Goal: Transaction & Acquisition: Purchase product/service

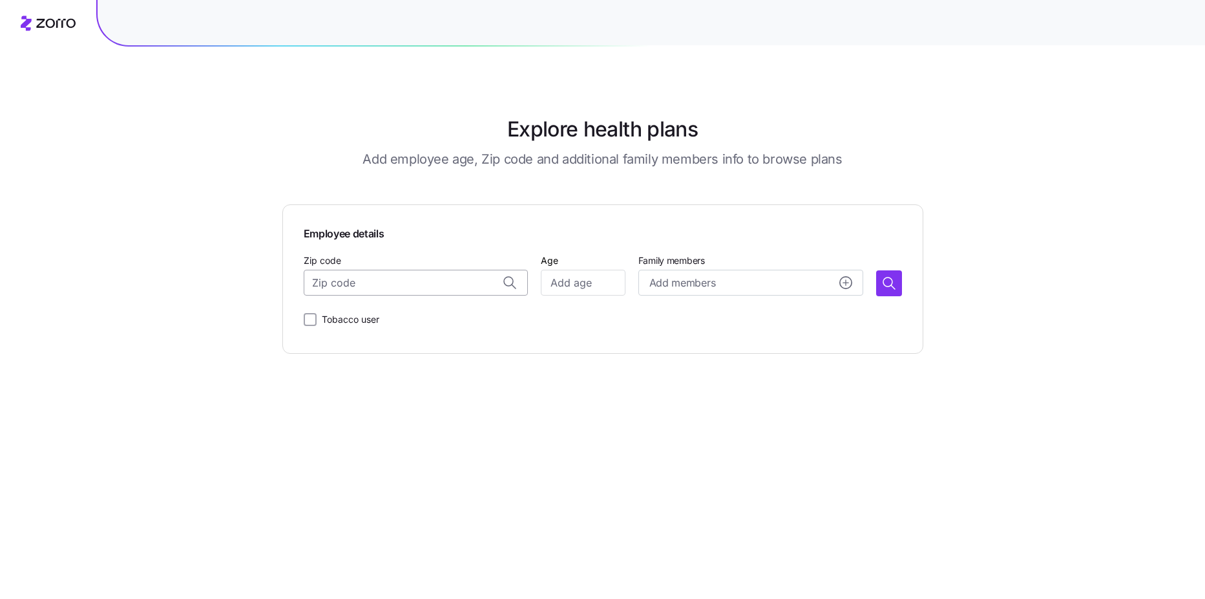
click at [414, 282] on input "Zip code" at bounding box center [416, 283] width 225 height 26
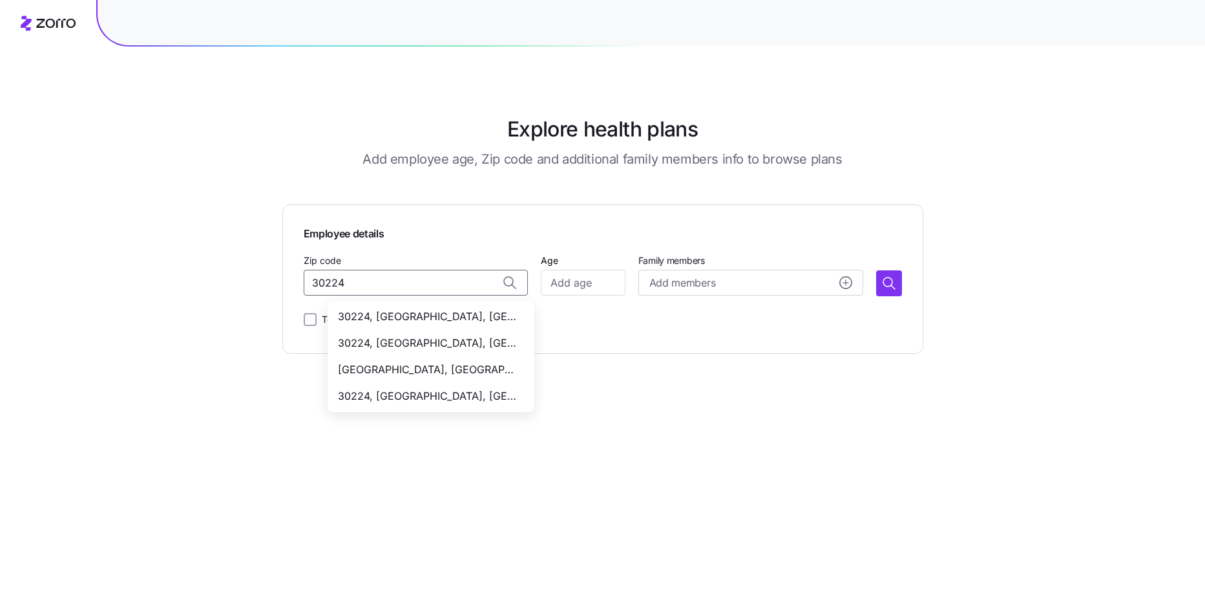
type input "30224"
click at [615, 340] on div "Employee details Zip code [GEOGRAPHIC_DATA], [GEOGRAPHIC_DATA], [GEOGRAPHIC_DAT…" at bounding box center [602, 278] width 641 height 149
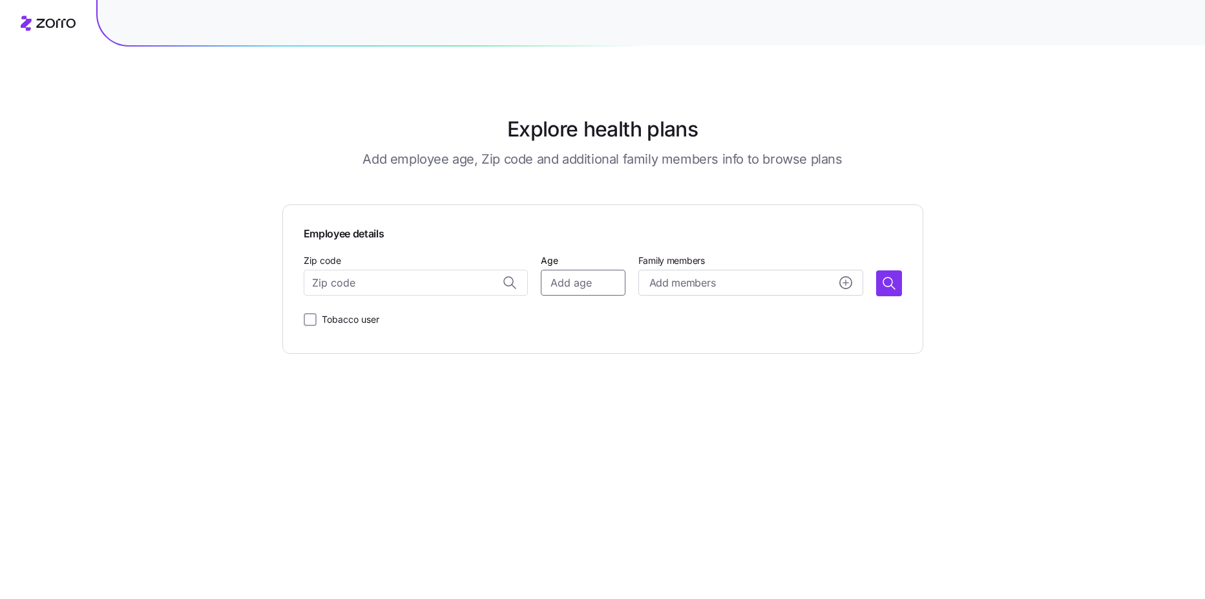
click at [597, 291] on input "Age" at bounding box center [583, 283] width 84 height 26
type input "48"
click at [699, 291] on button "Add members" at bounding box center [751, 283] width 225 height 26
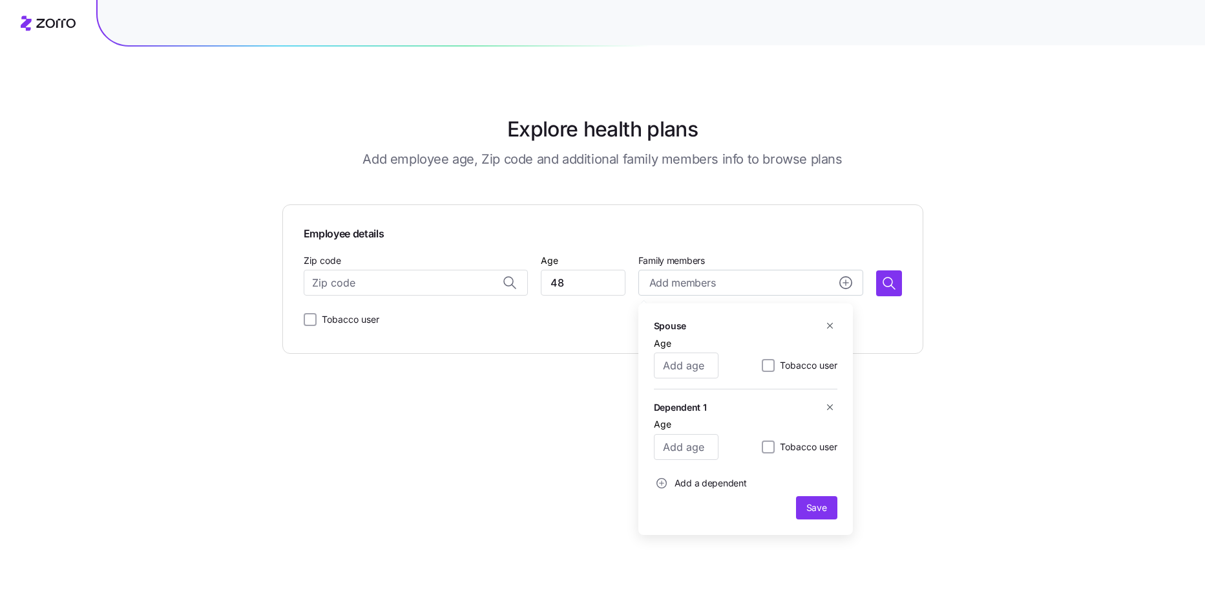
click at [960, 424] on div "Explore health plans Add employee age, Zip code and additional family members i…" at bounding box center [602, 299] width 1205 height 599
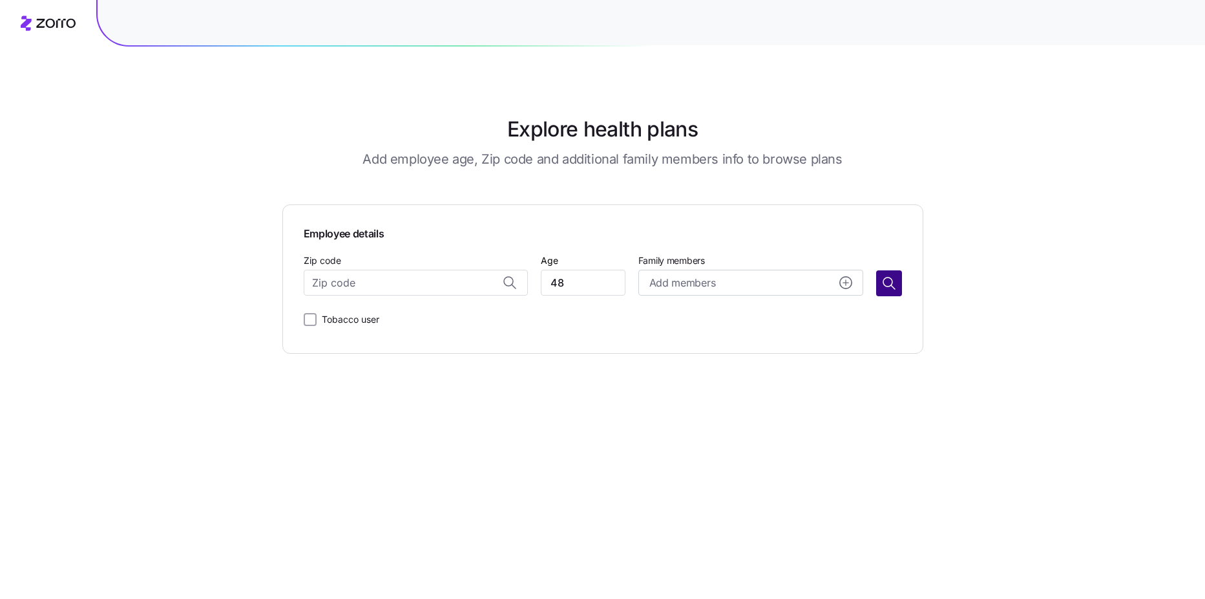
click at [892, 288] on icon "button" at bounding box center [890, 283] width 16 height 16
click at [374, 286] on input "Zip code" at bounding box center [416, 283] width 225 height 26
click at [445, 326] on div "30269, [GEOGRAPHIC_DATA], [GEOGRAPHIC_DATA]" at bounding box center [431, 316] width 202 height 26
type input "30269, [GEOGRAPHIC_DATA], [GEOGRAPHIC_DATA]"
click at [891, 286] on icon "button" at bounding box center [890, 283] width 16 height 16
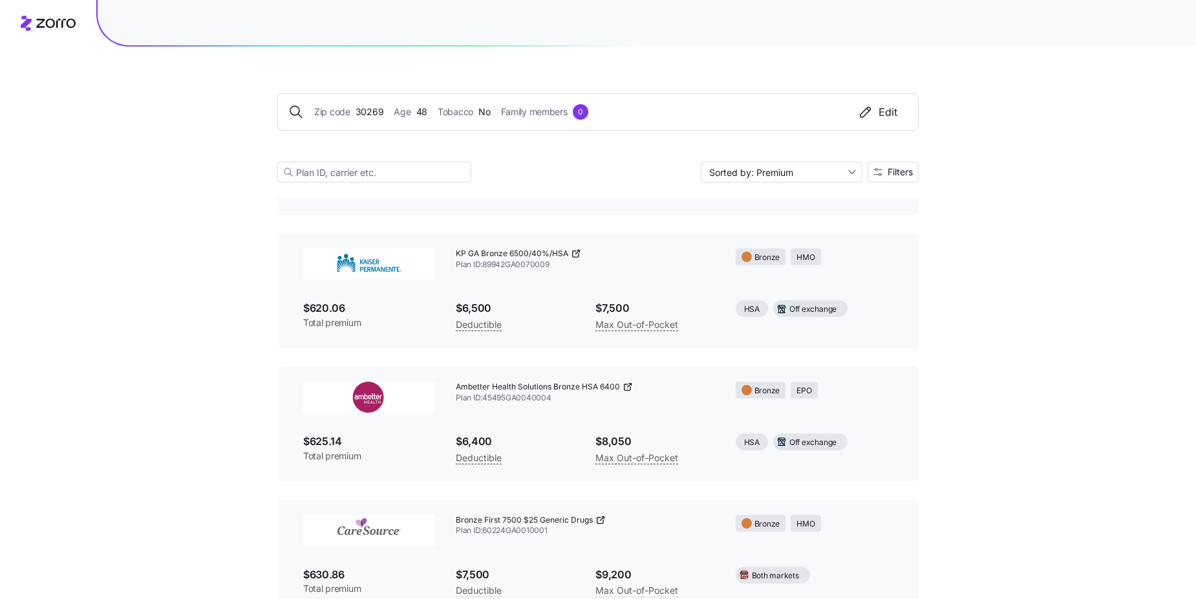
scroll to position [646, 0]
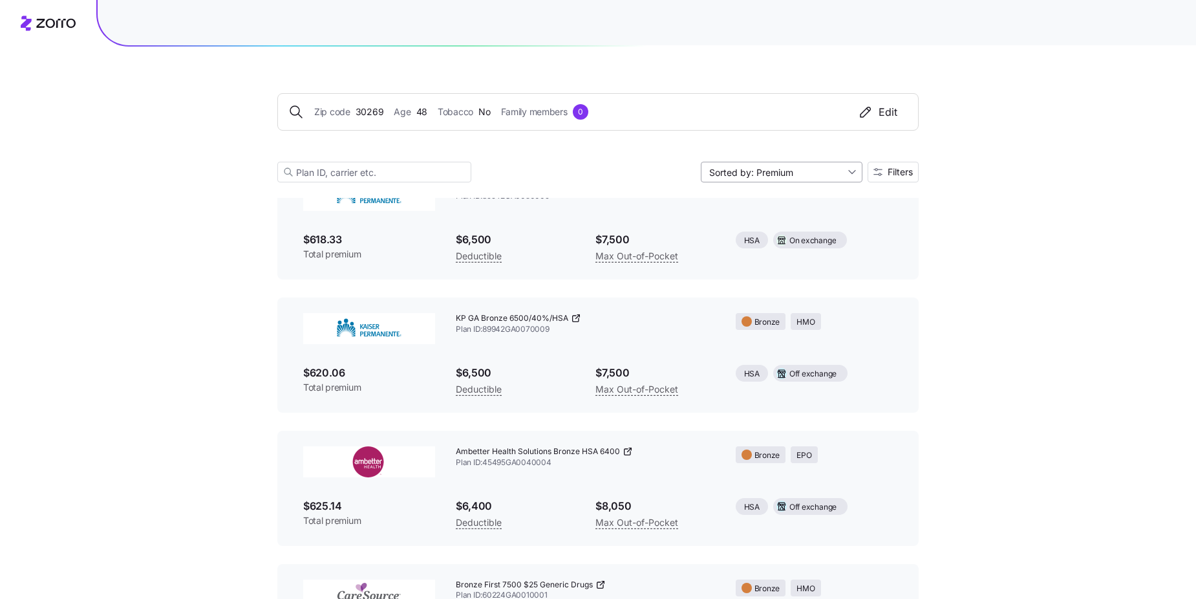
click at [848, 176] on input "Sorted by: Premium" at bounding box center [782, 172] width 162 height 21
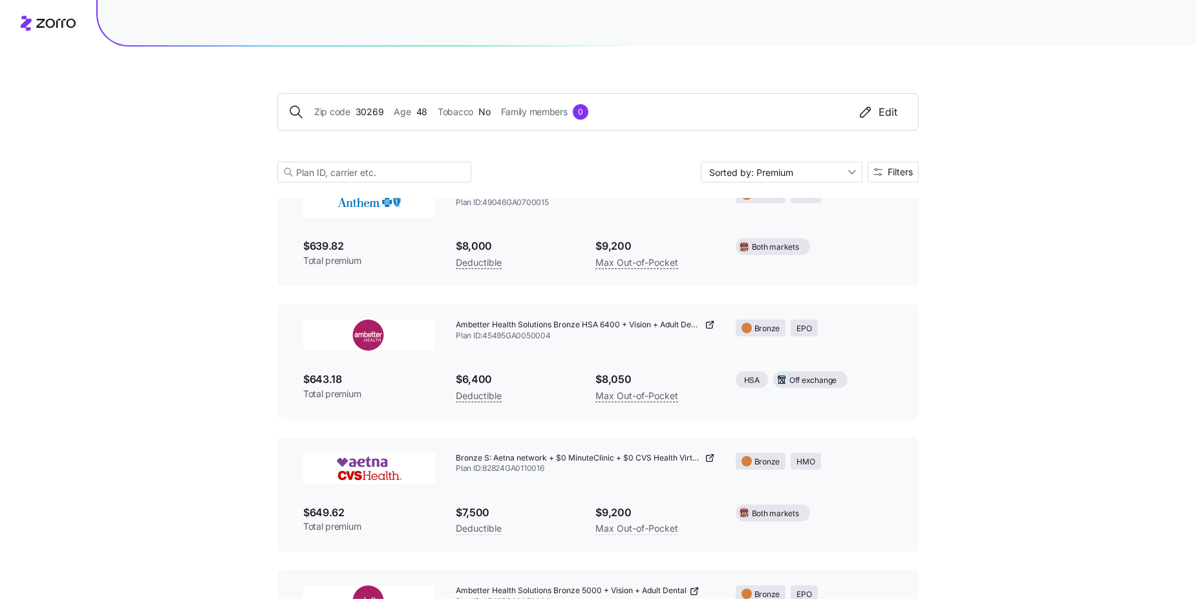
scroll to position [2133, 0]
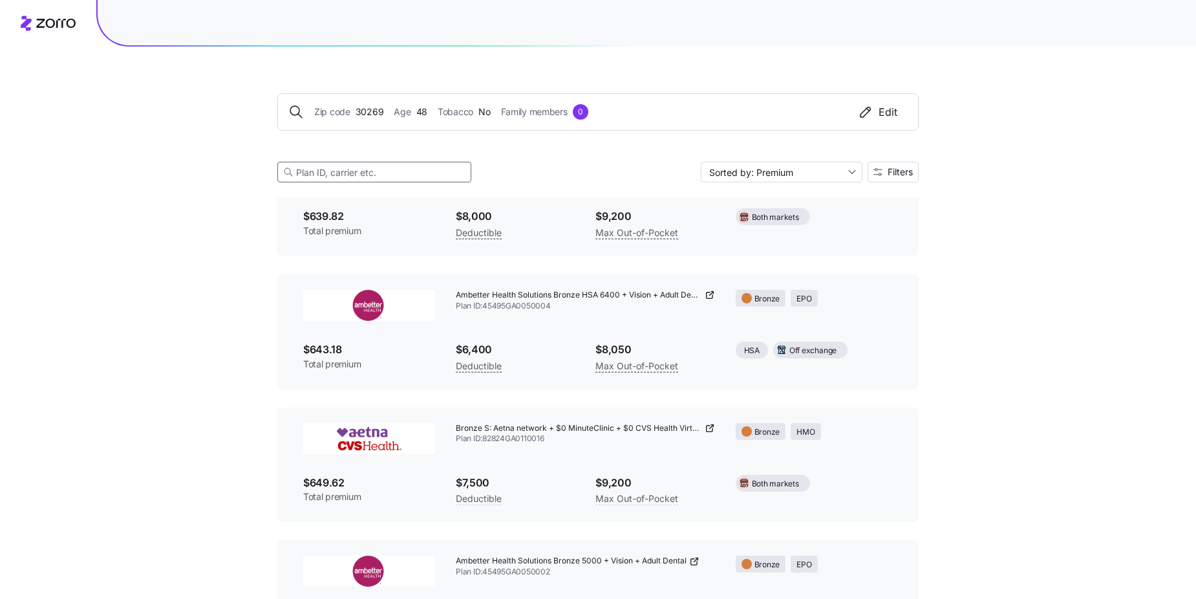
click at [343, 169] on input at bounding box center [374, 172] width 194 height 21
type input "Ambetter"
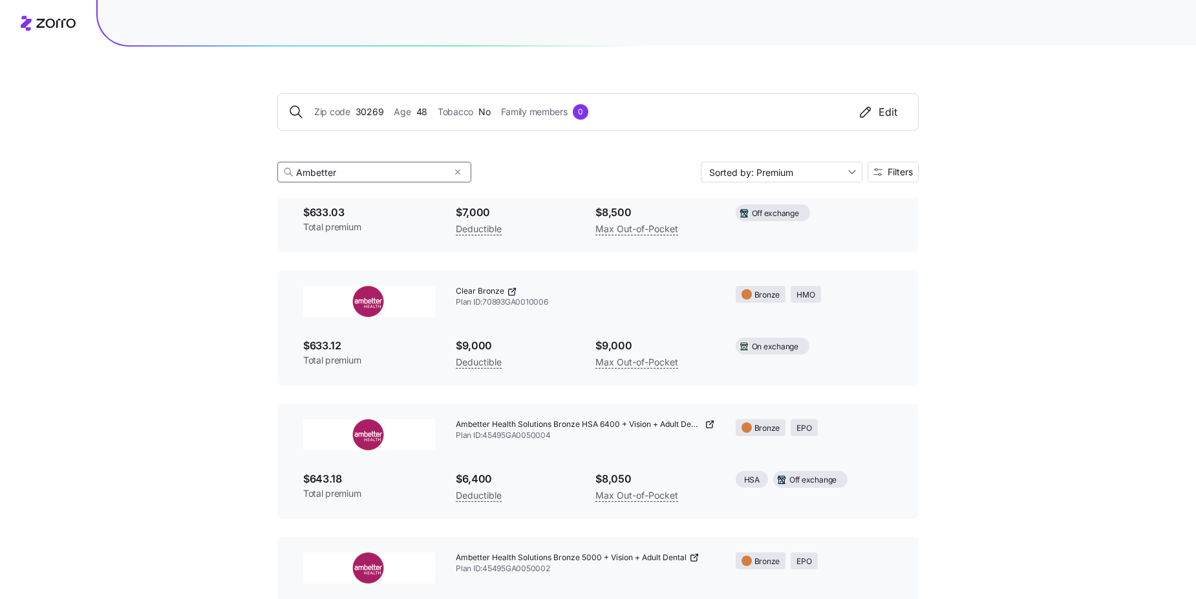
scroll to position [346, 0]
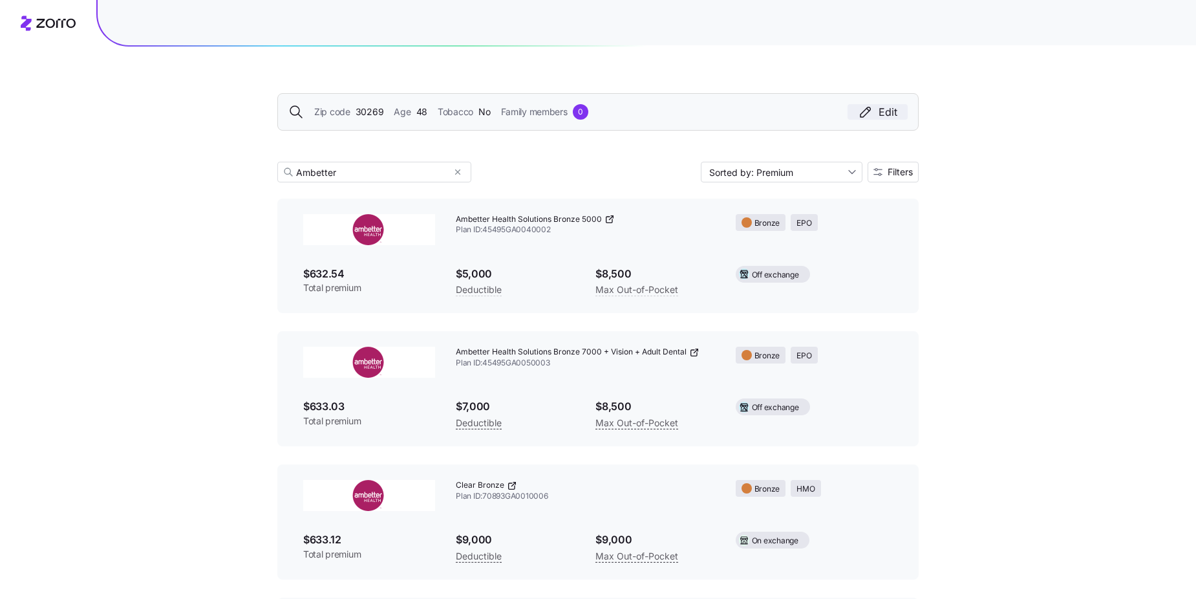
click at [887, 110] on div "Edit" at bounding box center [877, 112] width 39 height 16
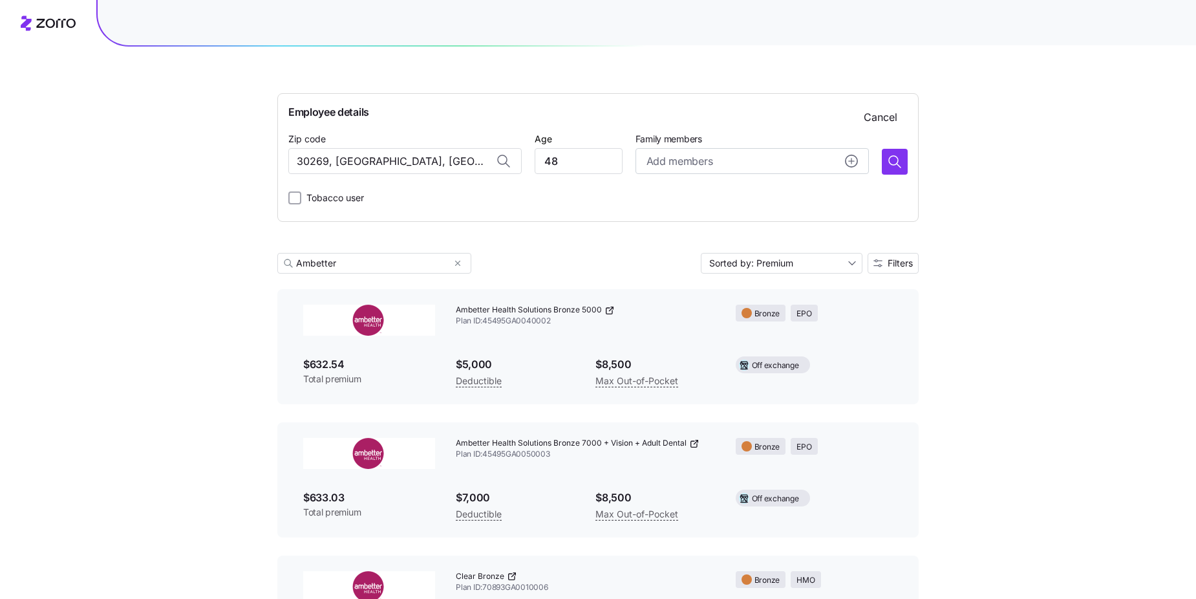
scroll to position [438, 0]
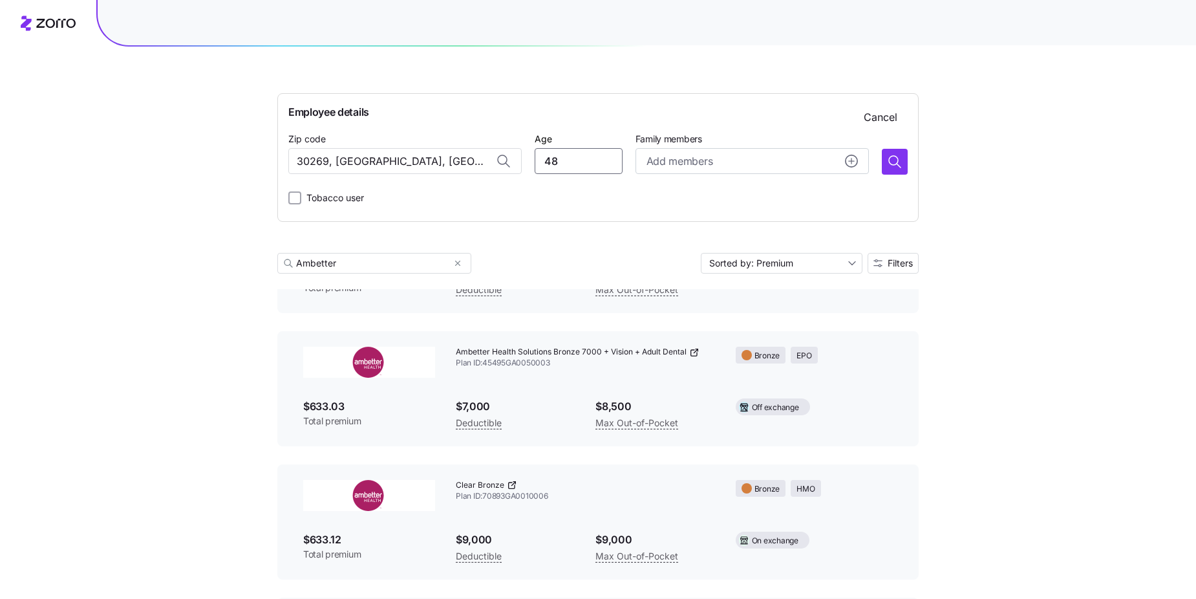
click at [567, 151] on input "48" at bounding box center [578, 161] width 87 height 26
drag, startPoint x: 568, startPoint y: 158, endPoint x: 533, endPoint y: 160, distance: 35.0
click at [533, 160] on div "Zip code 30269, [GEOGRAPHIC_DATA], [GEOGRAPHIC_DATA] Age [DEMOGRAPHIC_DATA] Fam…" at bounding box center [597, 153] width 619 height 44
type input "45"
drag, startPoint x: 442, startPoint y: 168, endPoint x: 286, endPoint y: 165, distance: 155.8
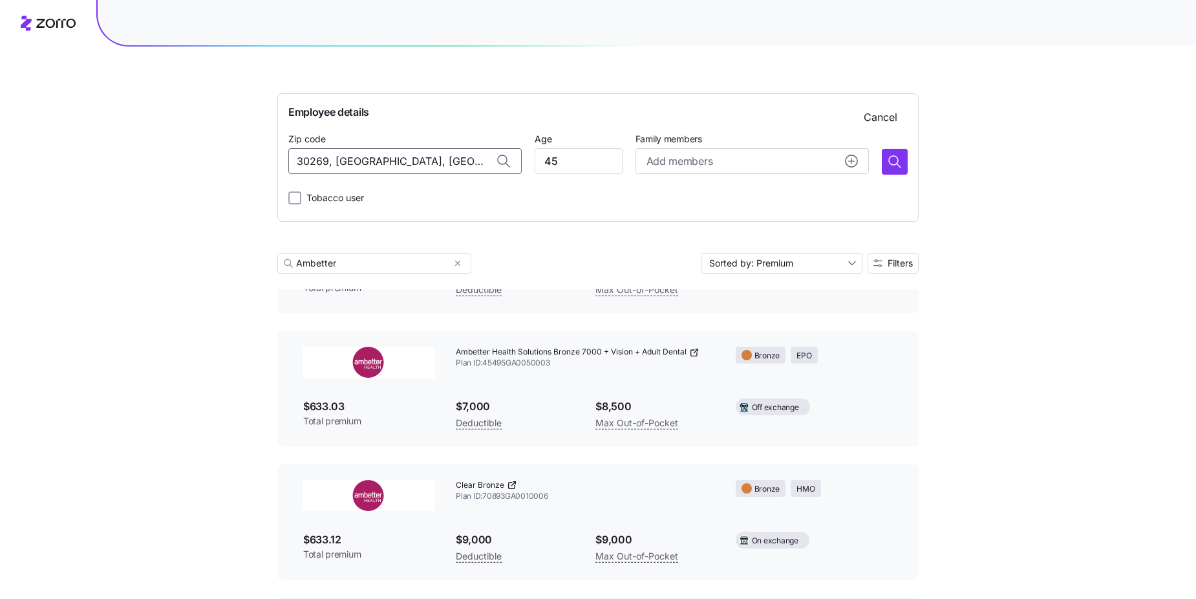
click at [286, 165] on div "Employee details Cancel Zip code 30269, [GEOGRAPHIC_DATA], [GEOGRAPHIC_DATA] Ag…" at bounding box center [597, 157] width 641 height 129
click at [449, 194] on span "38016, [GEOGRAPHIC_DATA], [GEOGRAPHIC_DATA]" at bounding box center [418, 195] width 181 height 16
type input "38016, [GEOGRAPHIC_DATA], [GEOGRAPHIC_DATA]"
click at [898, 167] on icon "button" at bounding box center [895, 162] width 16 height 16
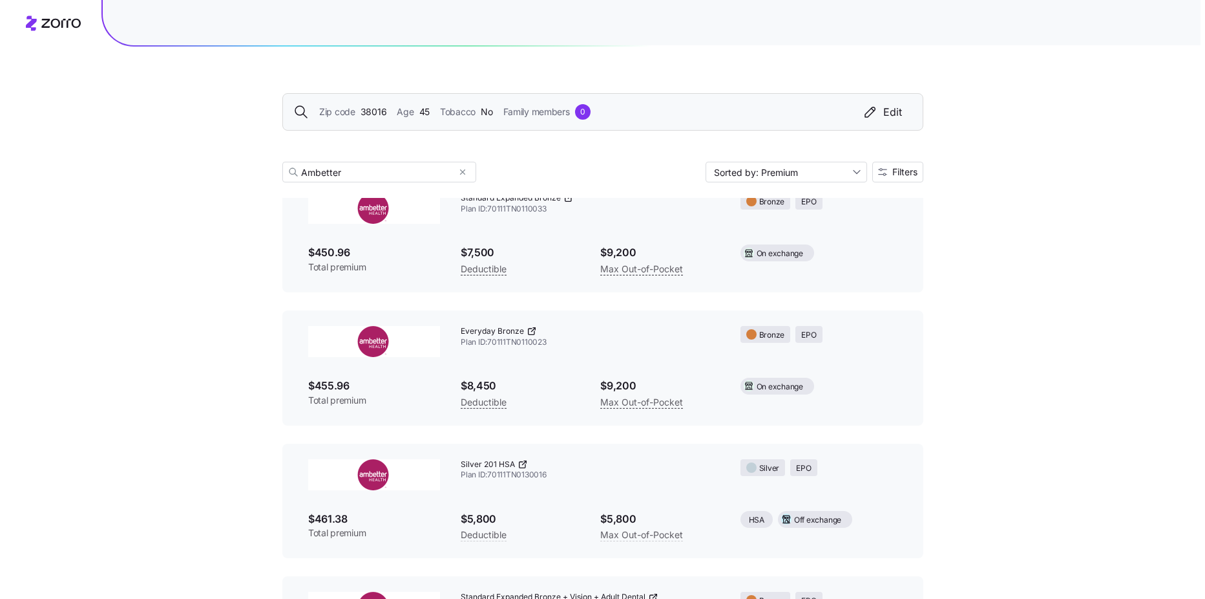
scroll to position [37, 0]
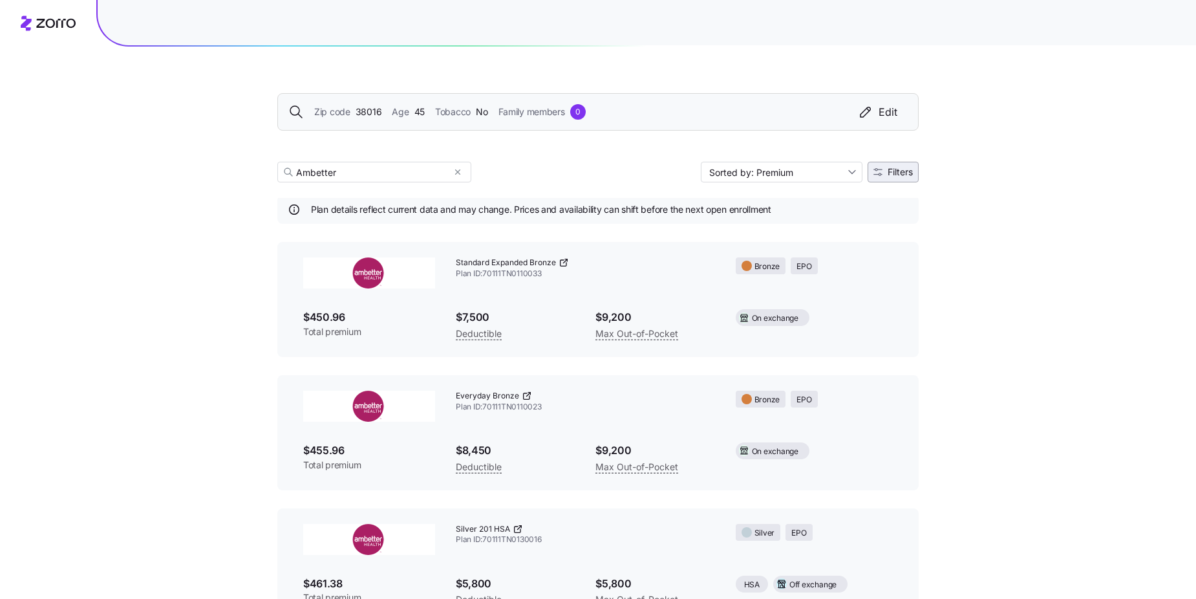
click at [892, 172] on span "Filters" at bounding box center [899, 171] width 25 height 9
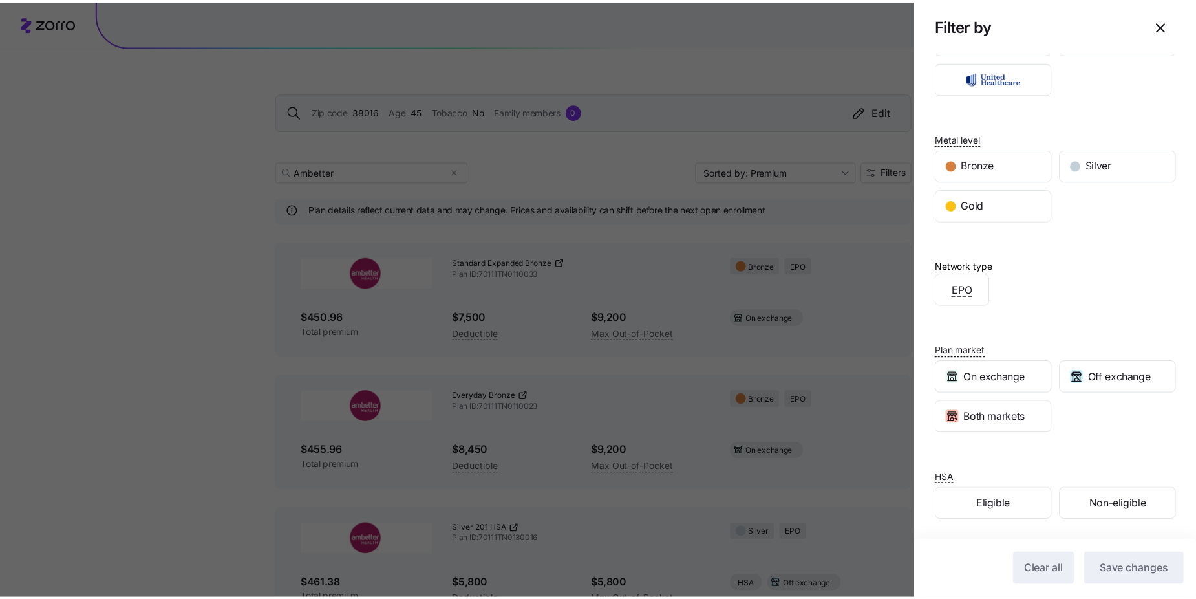
scroll to position [118, 0]
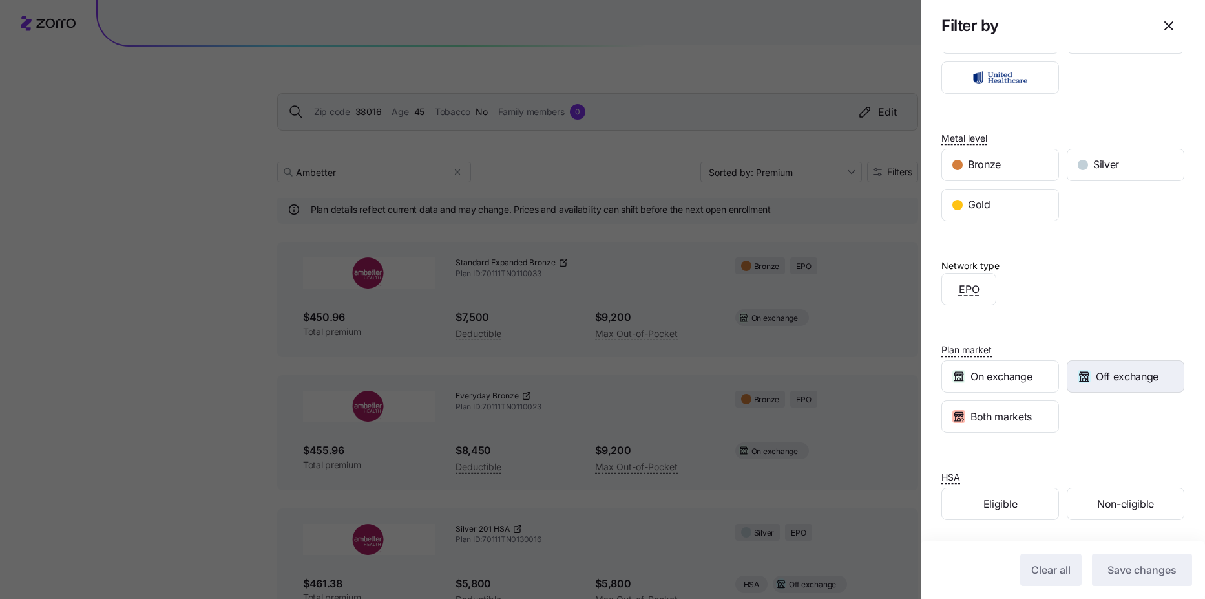
click at [1102, 380] on span "Off exchange" at bounding box center [1127, 376] width 63 height 16
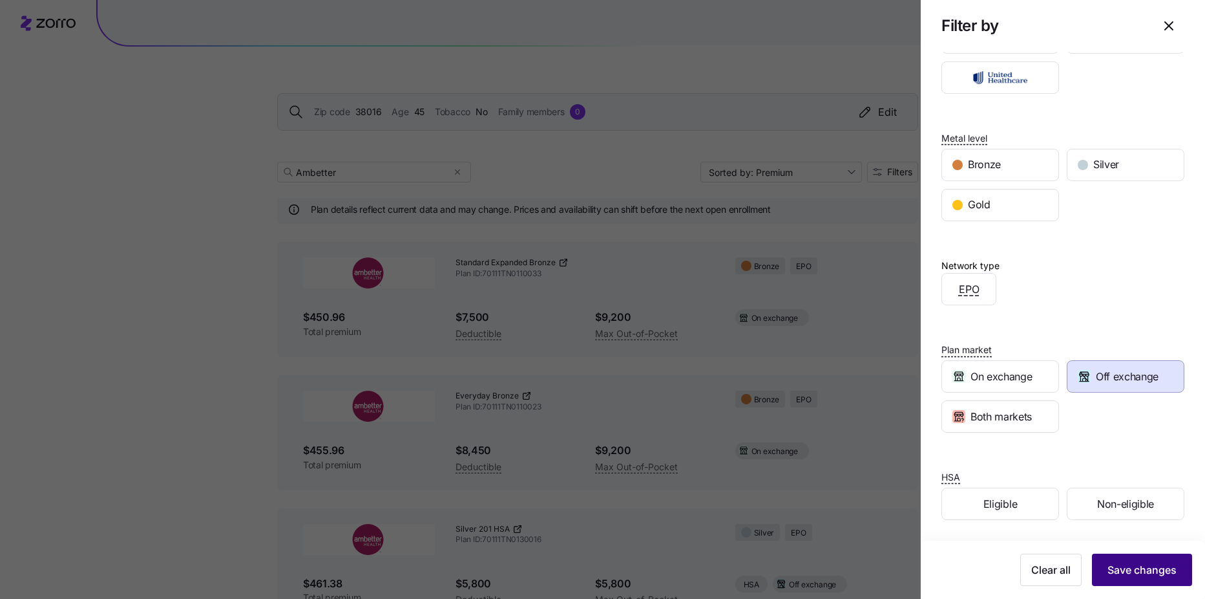
click at [1130, 580] on button "Save changes" at bounding box center [1142, 569] width 100 height 32
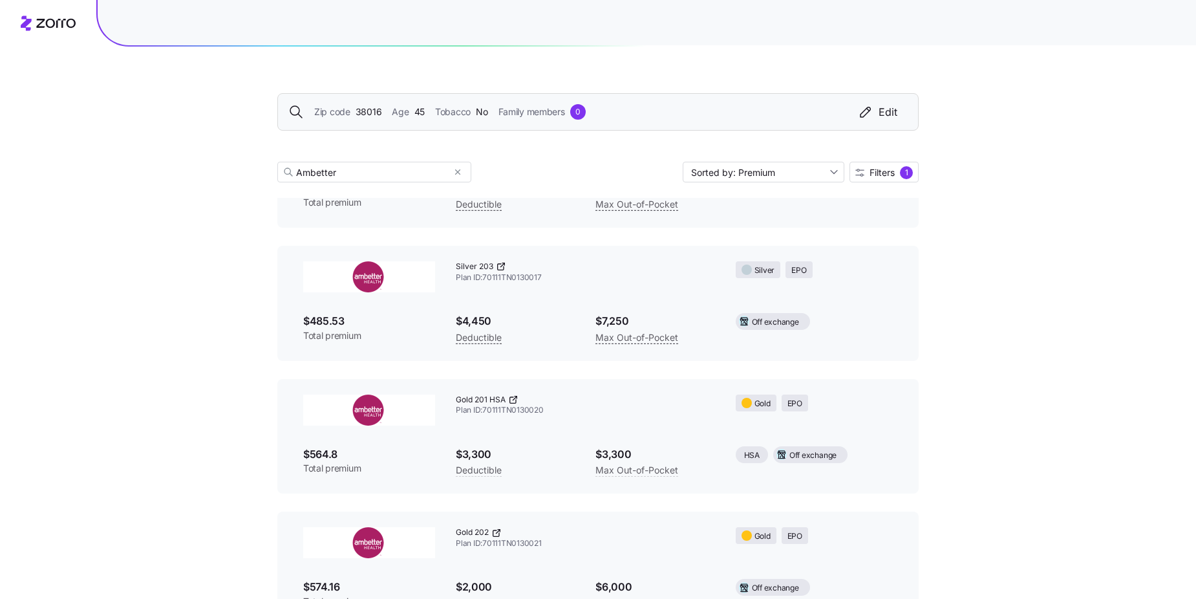
scroll to position [212, 0]
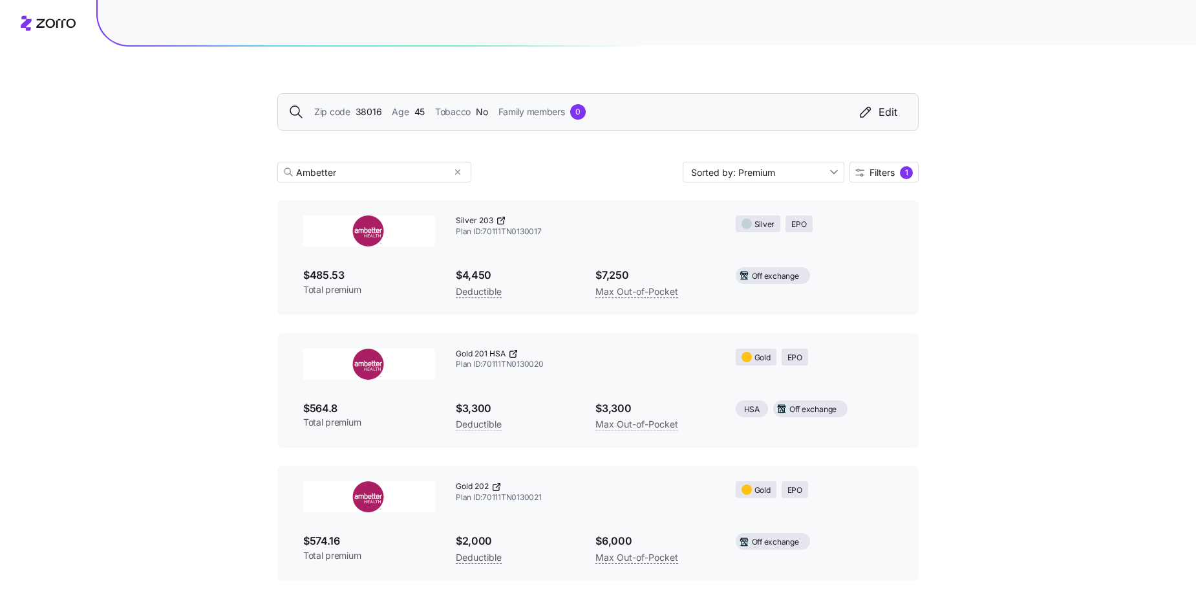
click at [515, 511] on div "Gold 202 Plan ID: 70111TN0130021" at bounding box center [585, 492] width 280 height 43
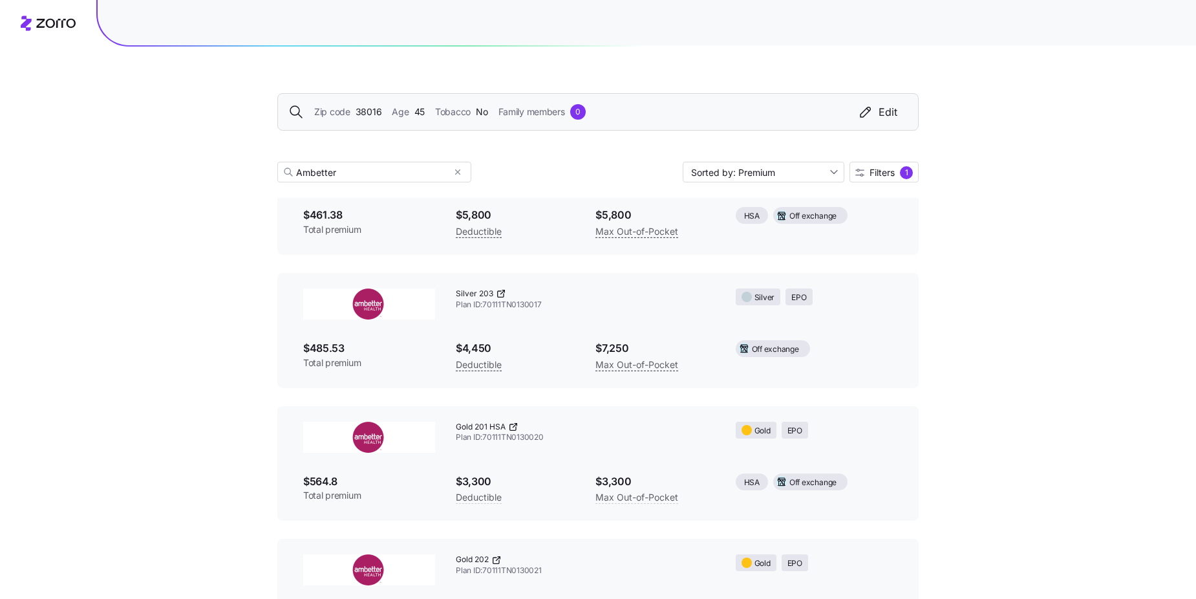
scroll to position [18, 0]
